Goal: Complete application form

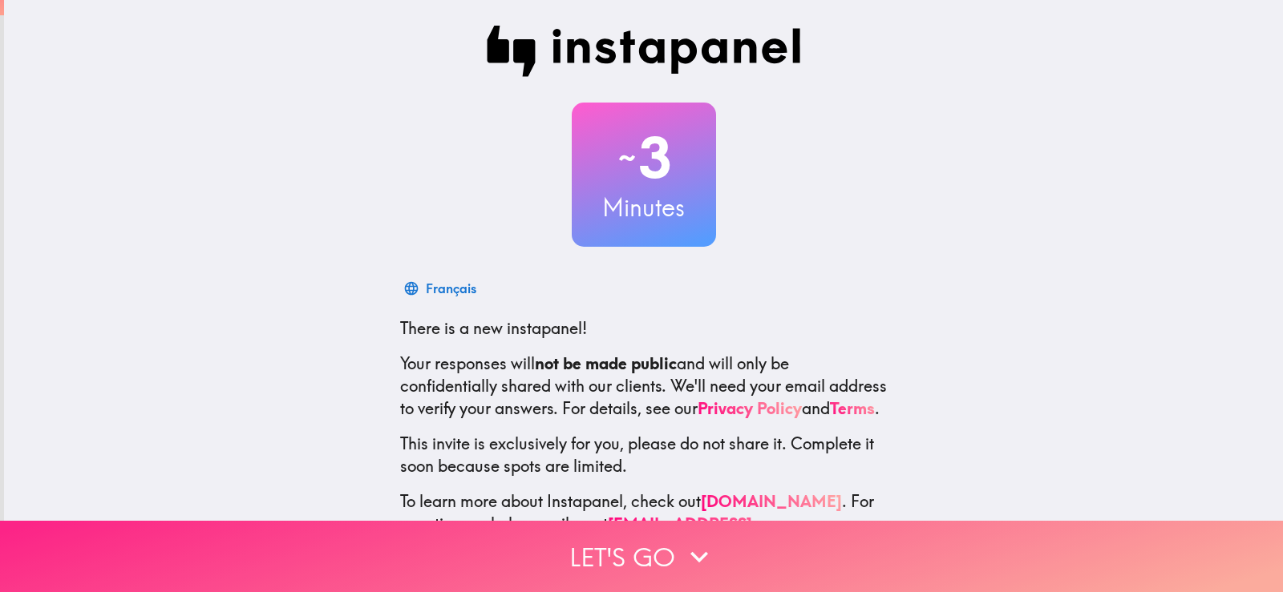
click at [657, 550] on button "Let's go" at bounding box center [641, 556] width 1283 height 71
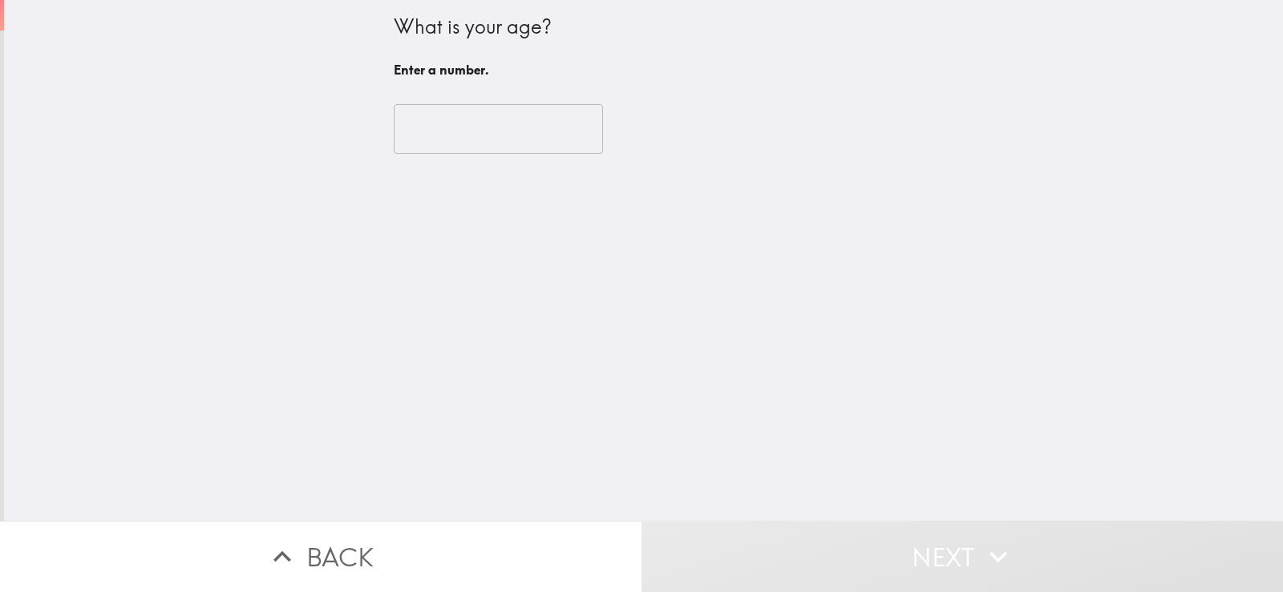
click at [511, 135] on input "number" at bounding box center [498, 129] width 209 height 50
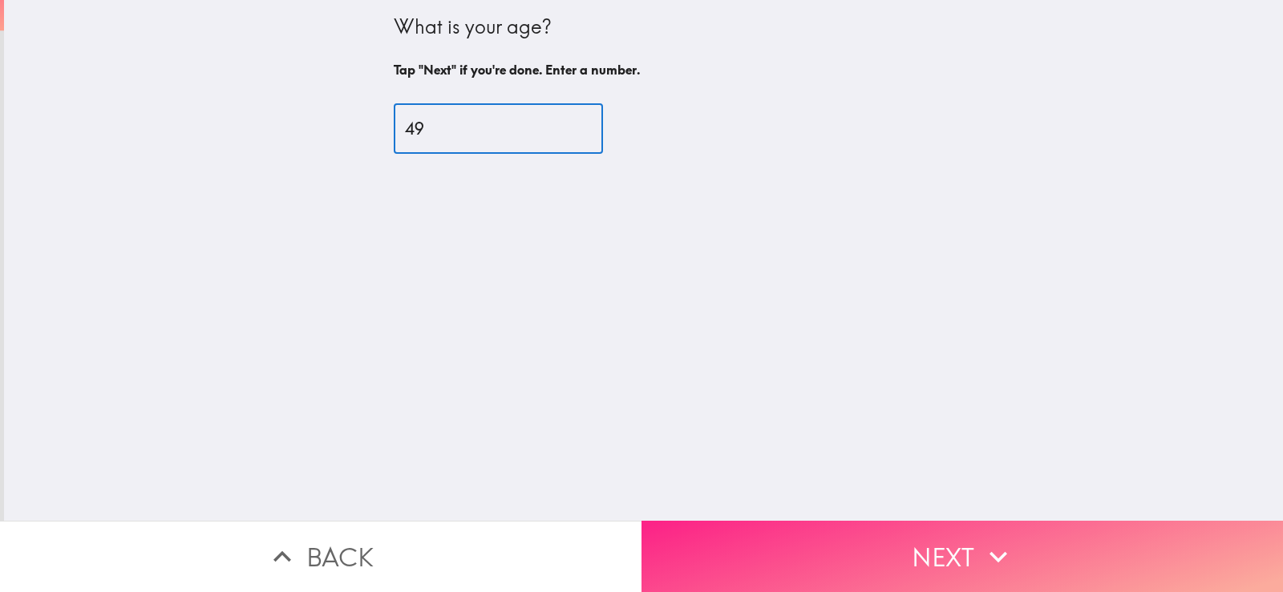
type input "49"
click at [898, 560] on button "Next" at bounding box center [961, 556] width 641 height 71
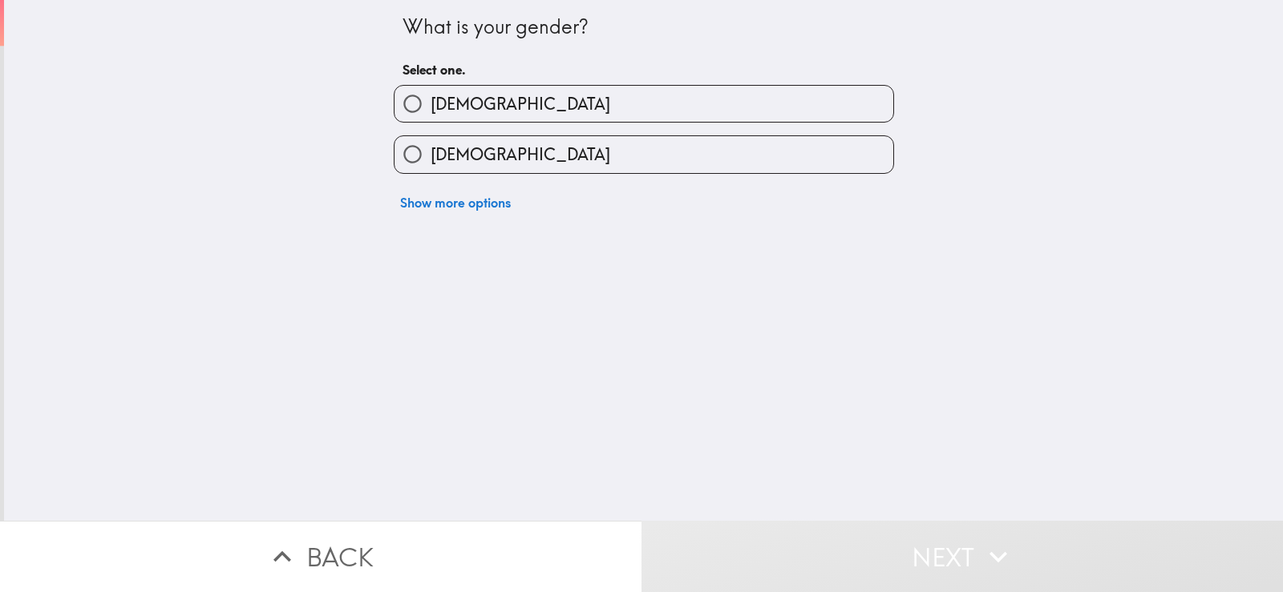
click at [629, 156] on label "[DEMOGRAPHIC_DATA]" at bounding box center [643, 154] width 499 height 36
click at [430, 156] on input "[DEMOGRAPHIC_DATA]" at bounding box center [412, 154] width 36 height 36
radio input "true"
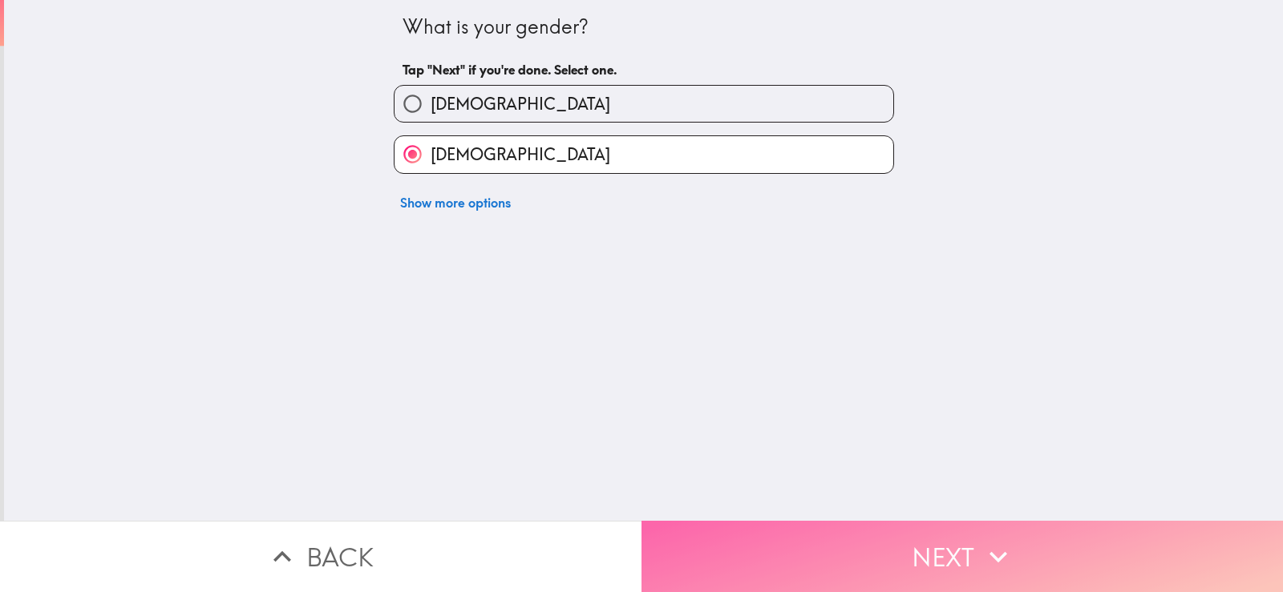
click at [903, 547] on button "Next" at bounding box center [961, 556] width 641 height 71
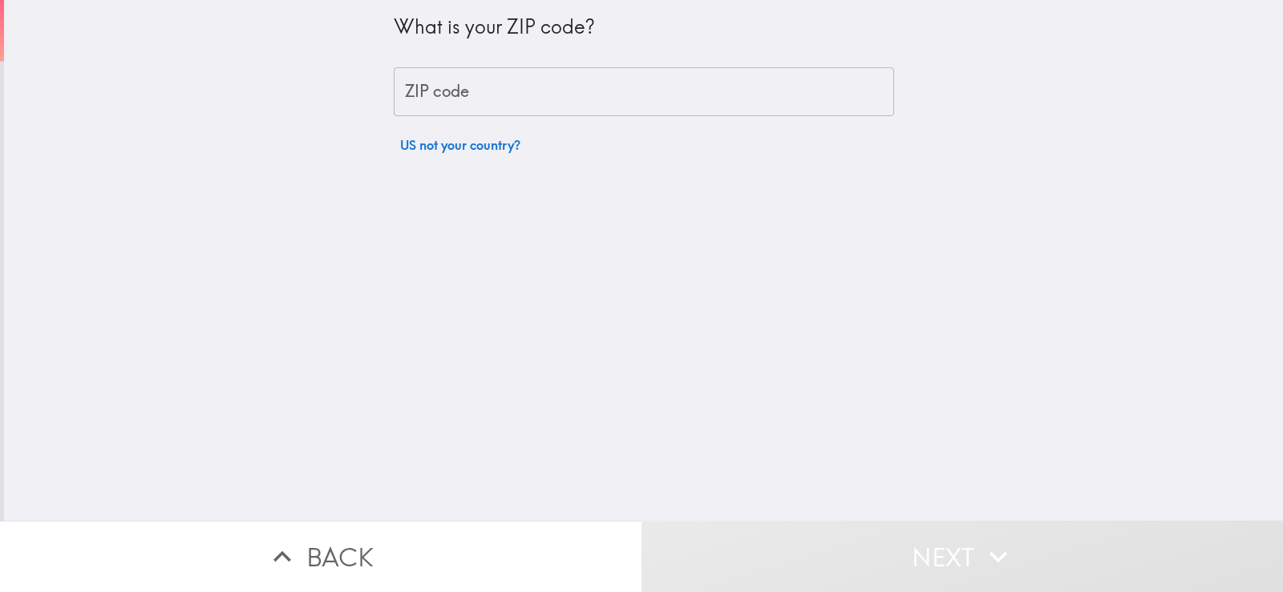
click at [544, 107] on input "ZIP code" at bounding box center [644, 92] width 500 height 50
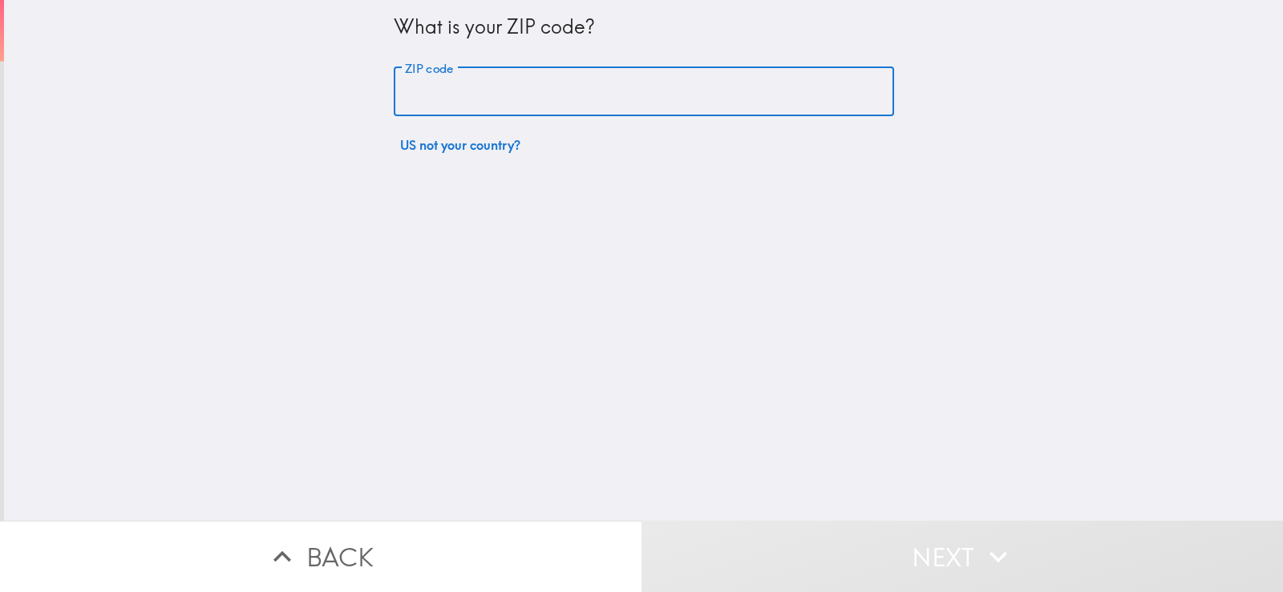
type input "75007"
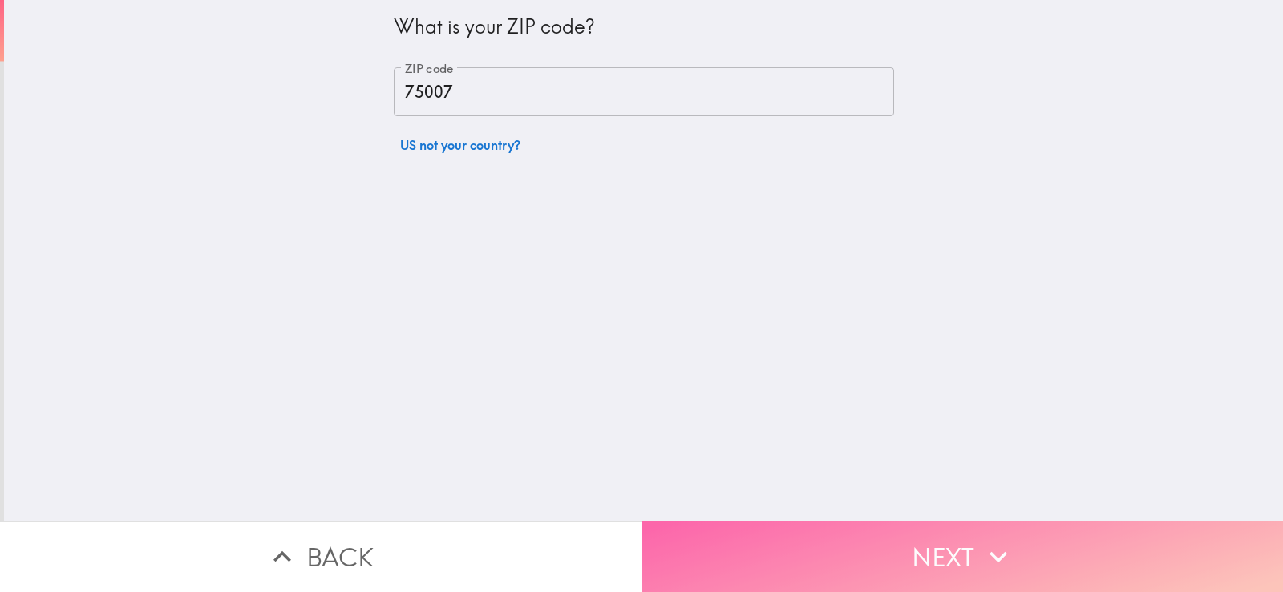
click at [926, 531] on button "Next" at bounding box center [961, 556] width 641 height 71
